Goal: Find specific page/section: Find specific page/section

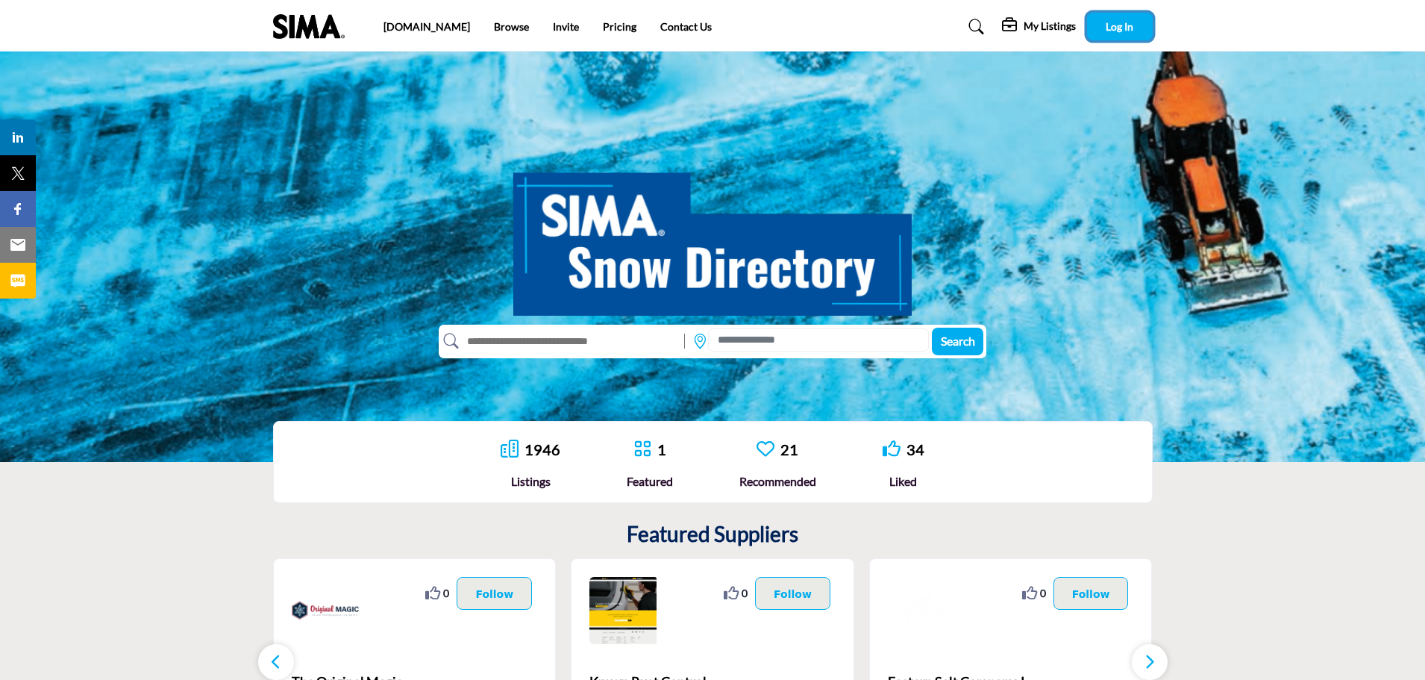
click at [1110, 29] on span "Log In" at bounding box center [1120, 26] width 28 height 13
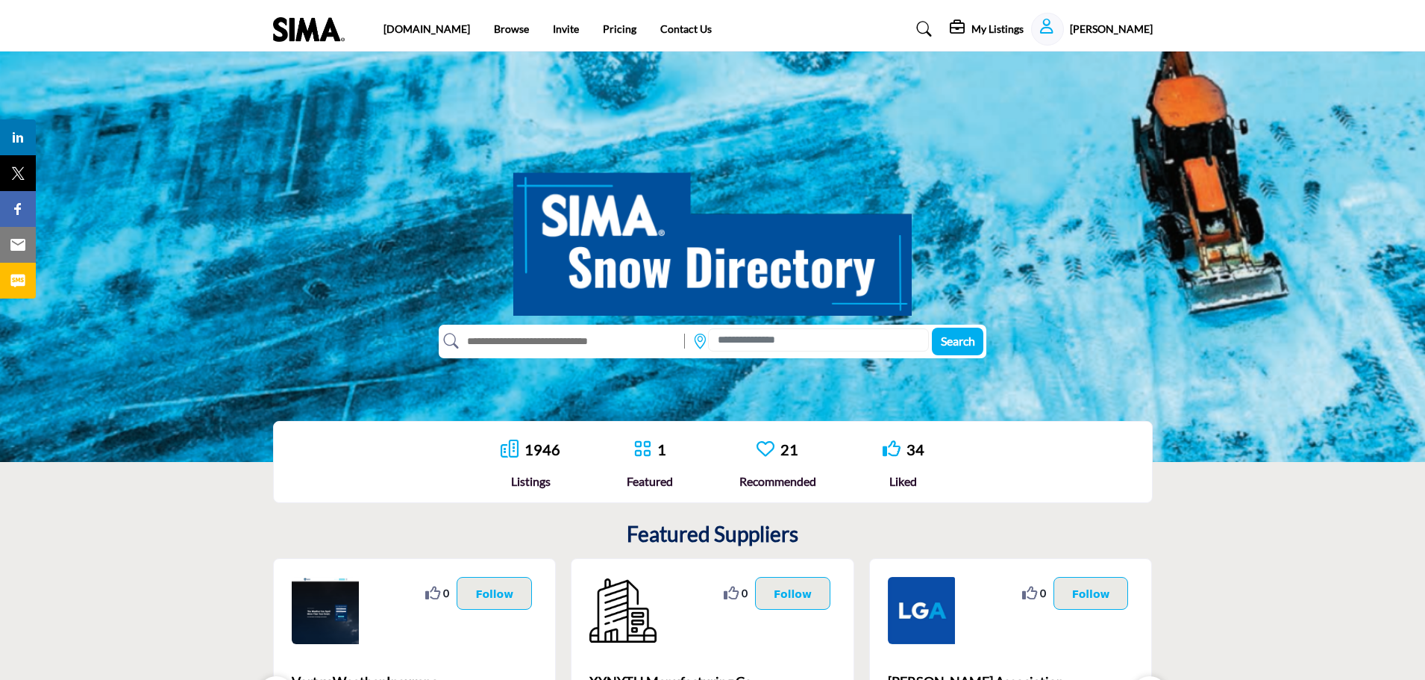
click at [541, 451] on link "1946" at bounding box center [543, 449] width 36 height 18
